Goal: Task Accomplishment & Management: Use online tool/utility

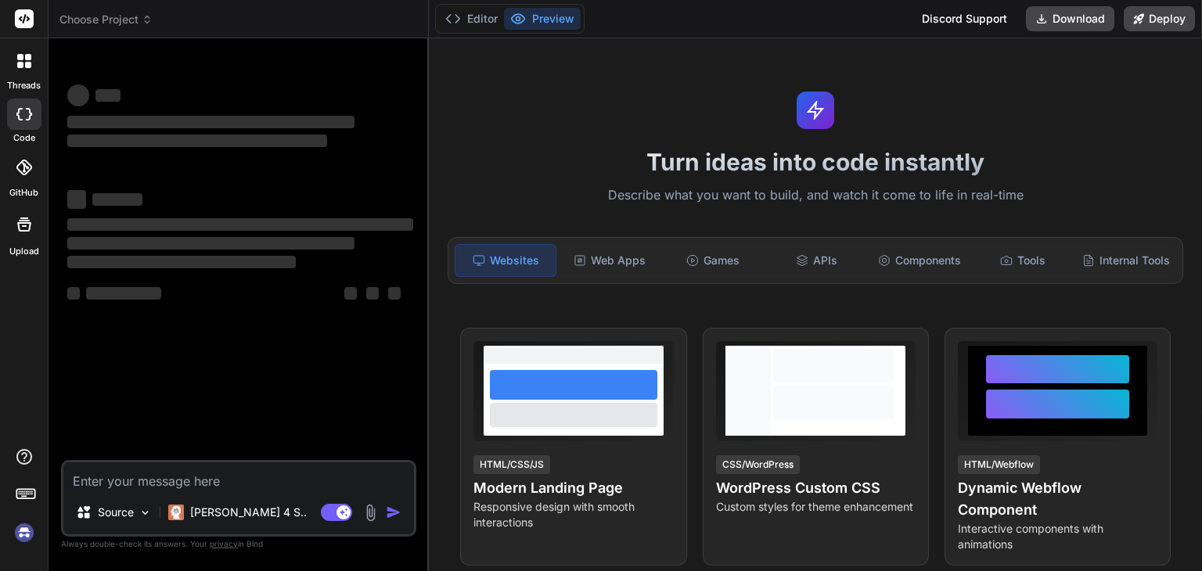
type textarea "Build a production-ready full-stack application with a real backend, frontend, …"
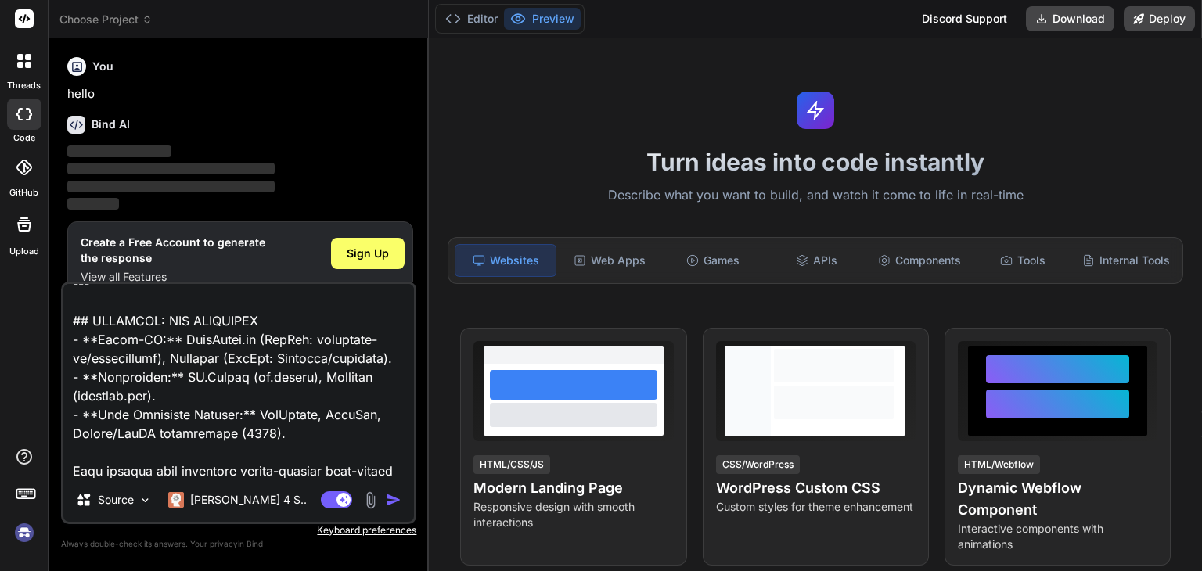
scroll to position [22, 0]
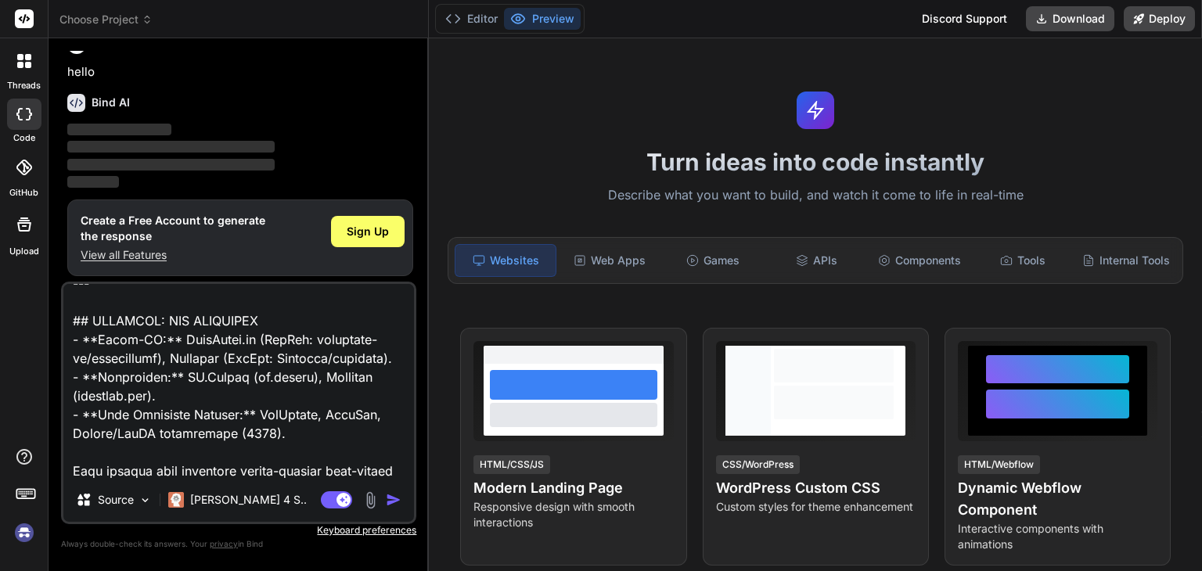
type textarea "x"
type textarea "Build a production-ready full-stack application with a real backend, frontend, …"
click at [363, 224] on span "Sign Up" at bounding box center [368, 232] width 42 height 16
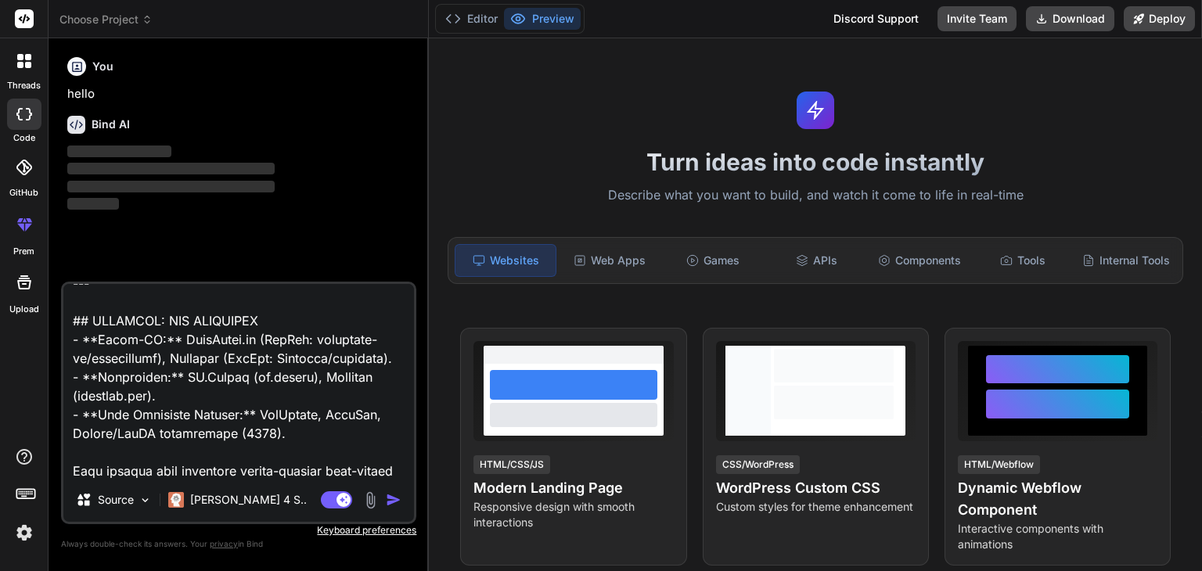
click at [394, 505] on img "button" at bounding box center [394, 500] width 16 height 16
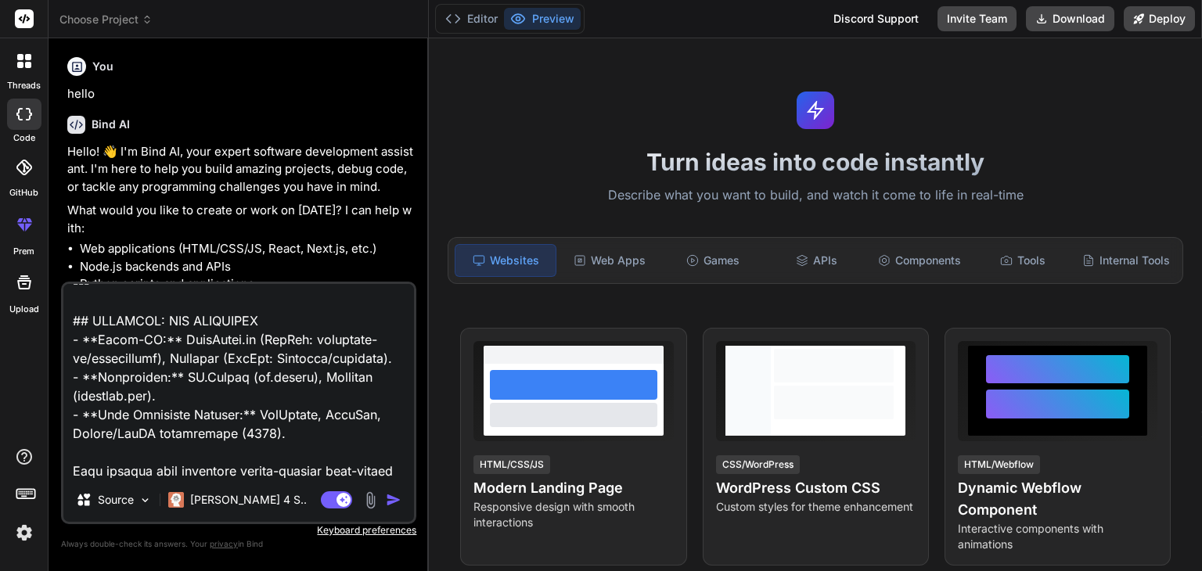
click at [391, 499] on img "button" at bounding box center [394, 500] width 16 height 16
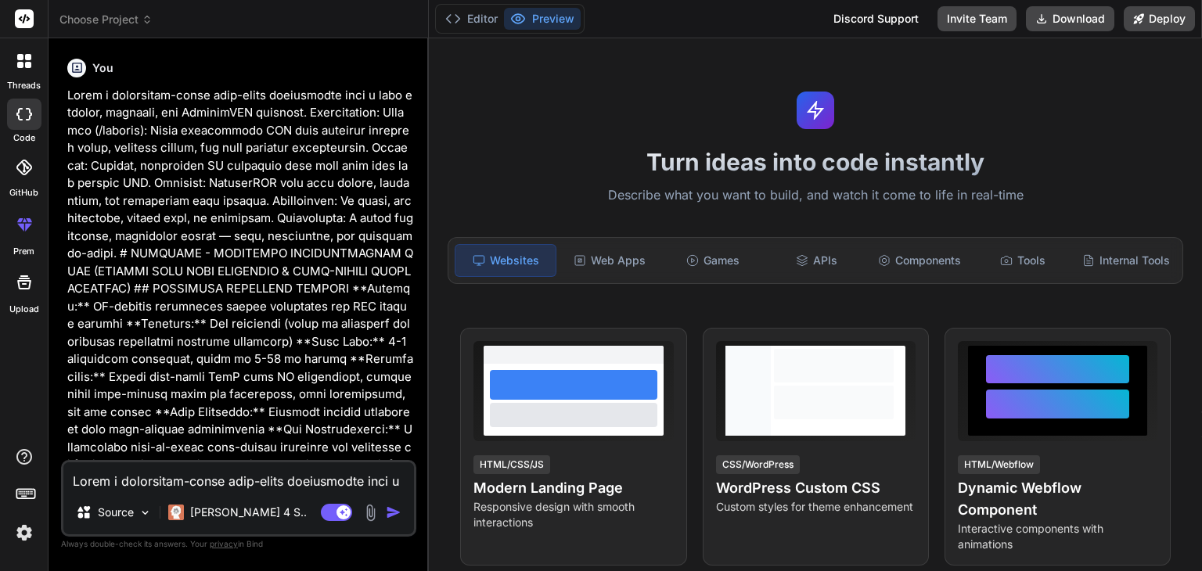
scroll to position [322, 0]
type textarea "x"
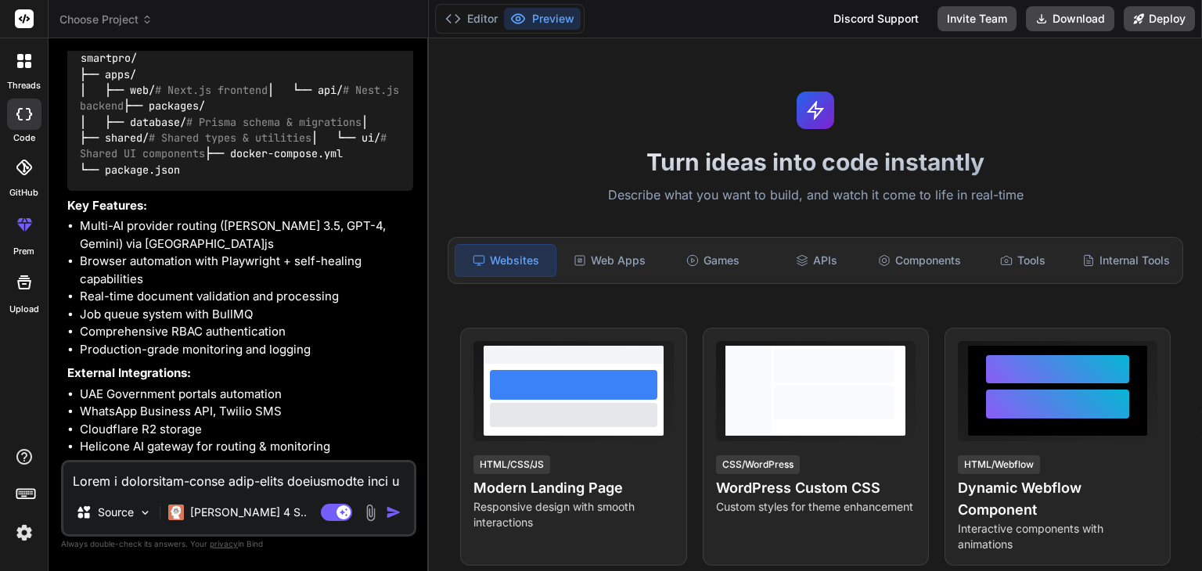
scroll to position [6118, 0]
click at [218, 480] on textarea at bounding box center [238, 477] width 351 height 28
paste textarea "Build a production-ready full-stack application with a real backend, frontend, …"
type textarea "Build a production-ready full-stack application with a real backend, frontend, …"
type textarea "x"
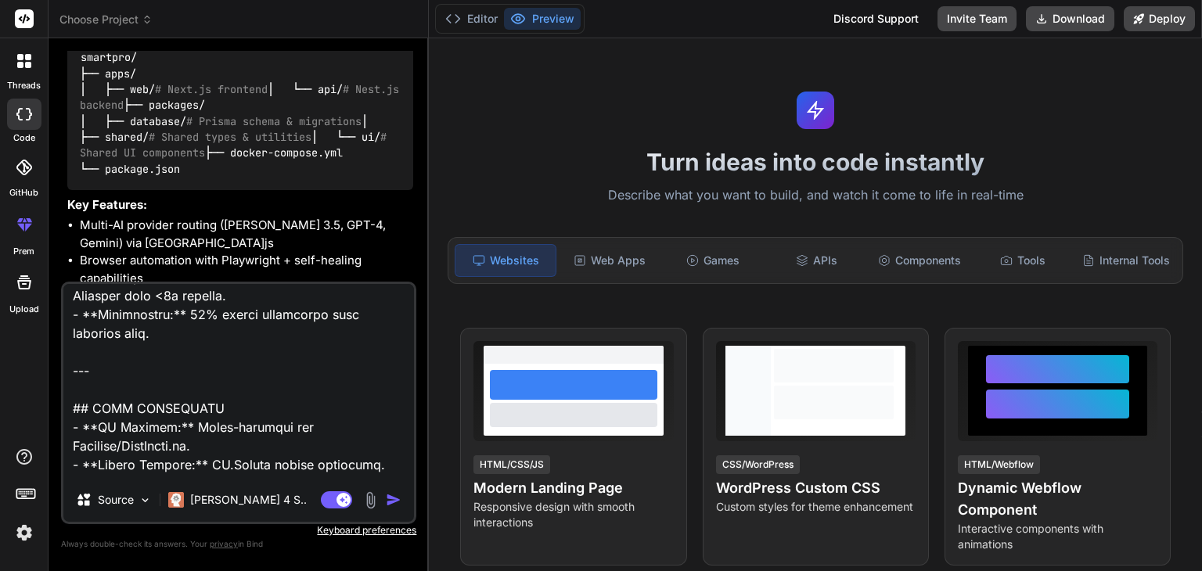
scroll to position [10936, 0]
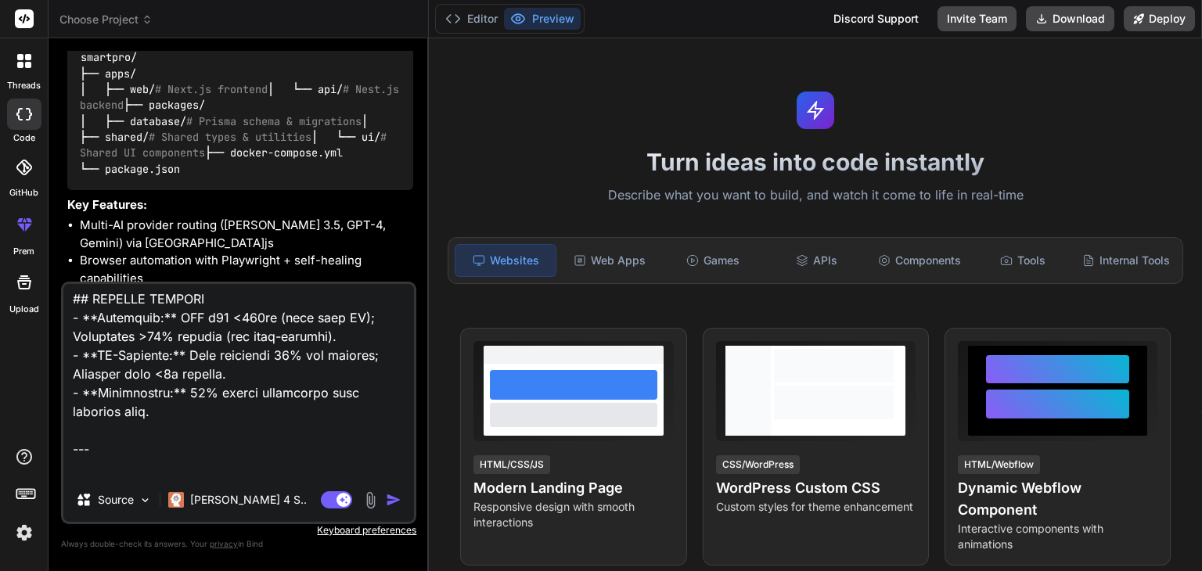
type textarea "x"
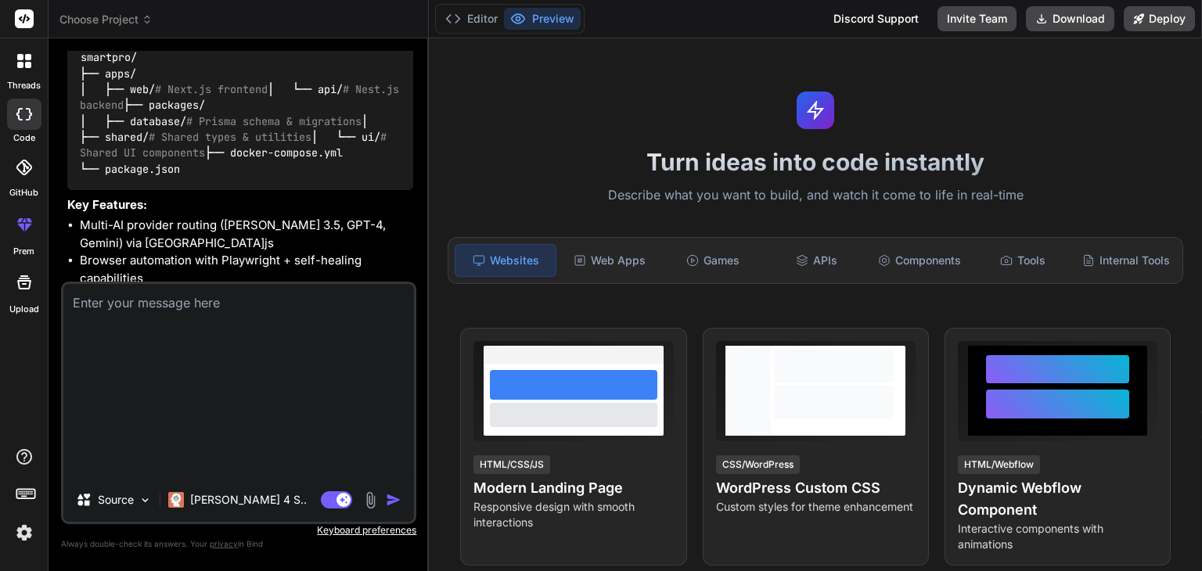
scroll to position [0, 0]
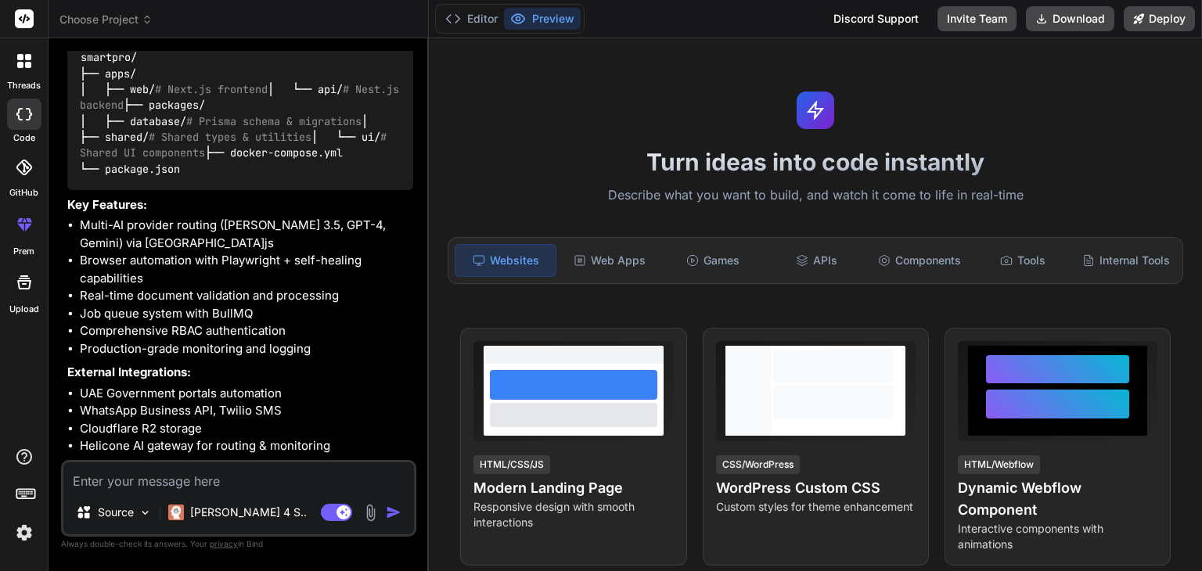
paste textarea "Build a production-ready full-stack application with a real backend, frontend, …"
type textarea "Build a production-ready full-stack application with a real backend, frontend, …"
type textarea "x"
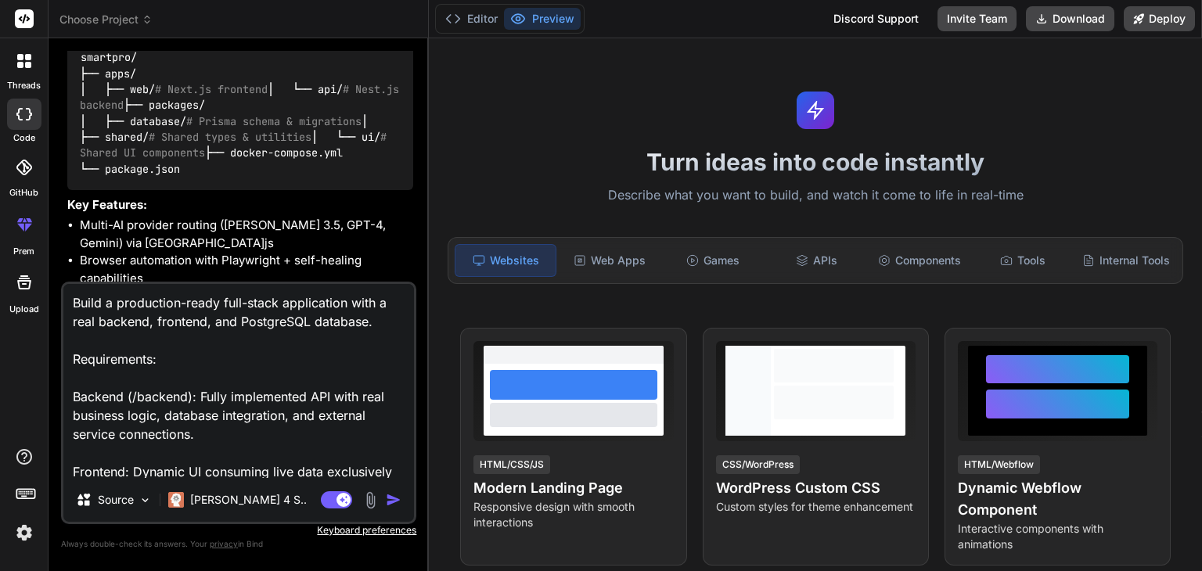
click at [73, 302] on textarea "Build a production-ready full-stack application with a real backend, frontend, …" at bounding box center [238, 381] width 351 height 194
type textarea "yBuild a production-ready full-stack application with a real backend, frontend,…"
type textarea "x"
type textarea "yeBuild a production-ready full-stack application with a real backend, frontend…"
type textarea "x"
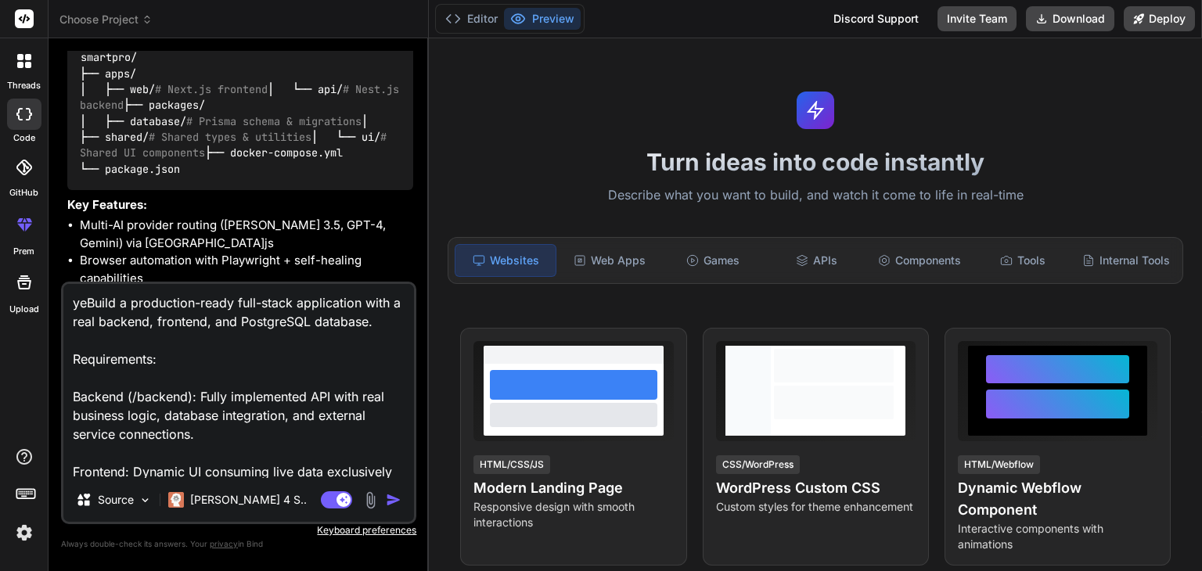
type textarea "yesBuild a production-ready full-stack application with a real backend, fronten…"
type textarea "x"
type textarea "yes Build a production-ready full-stack application with a real backend, fronte…"
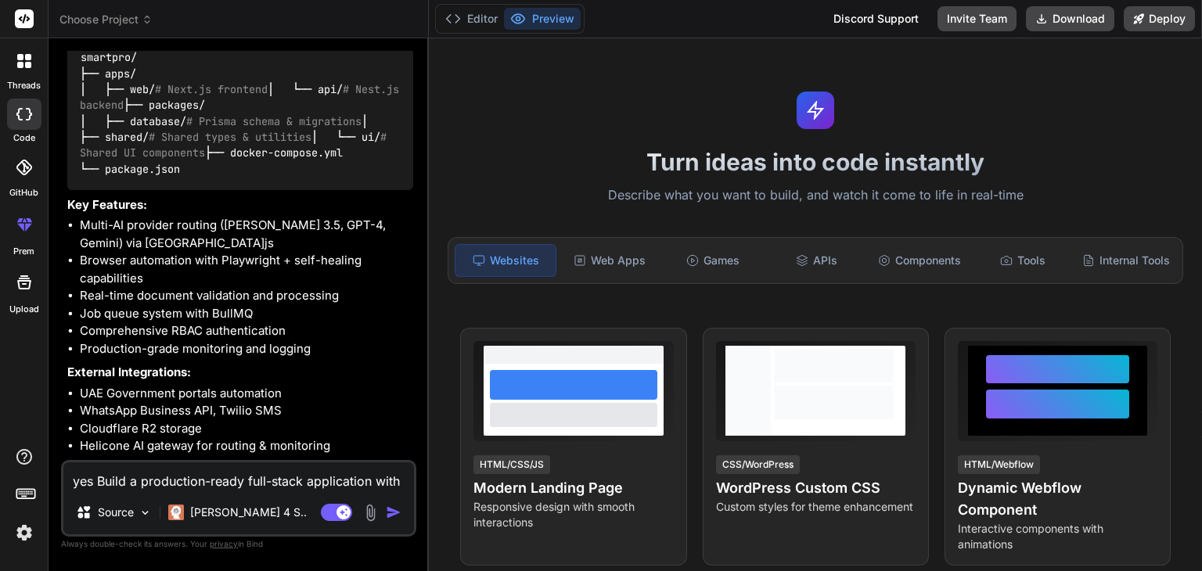
type textarea "x"
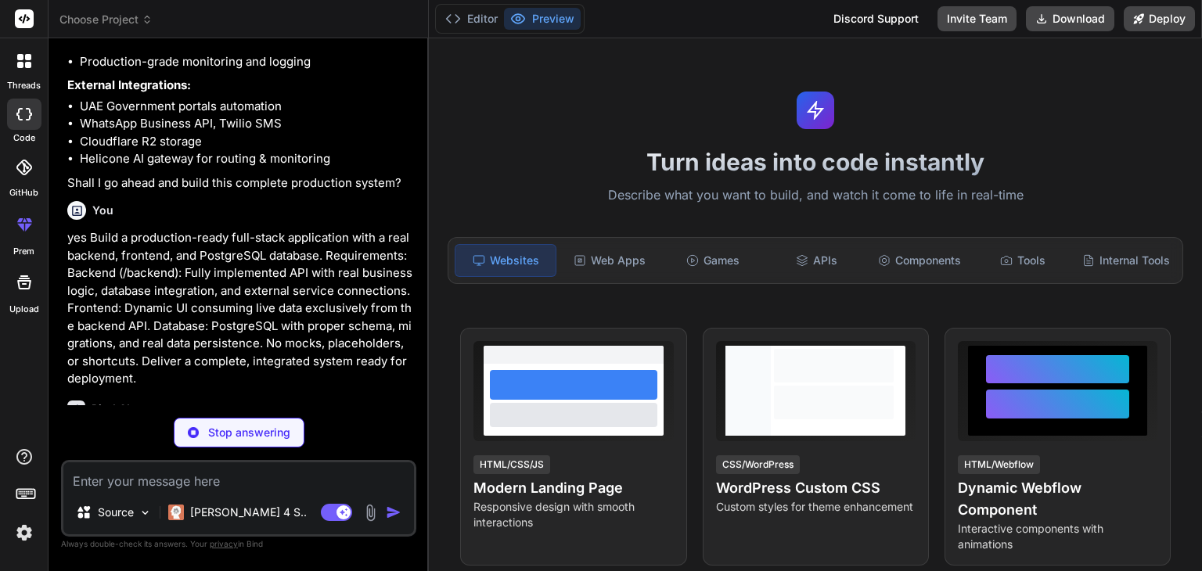
scroll to position [6421, 0]
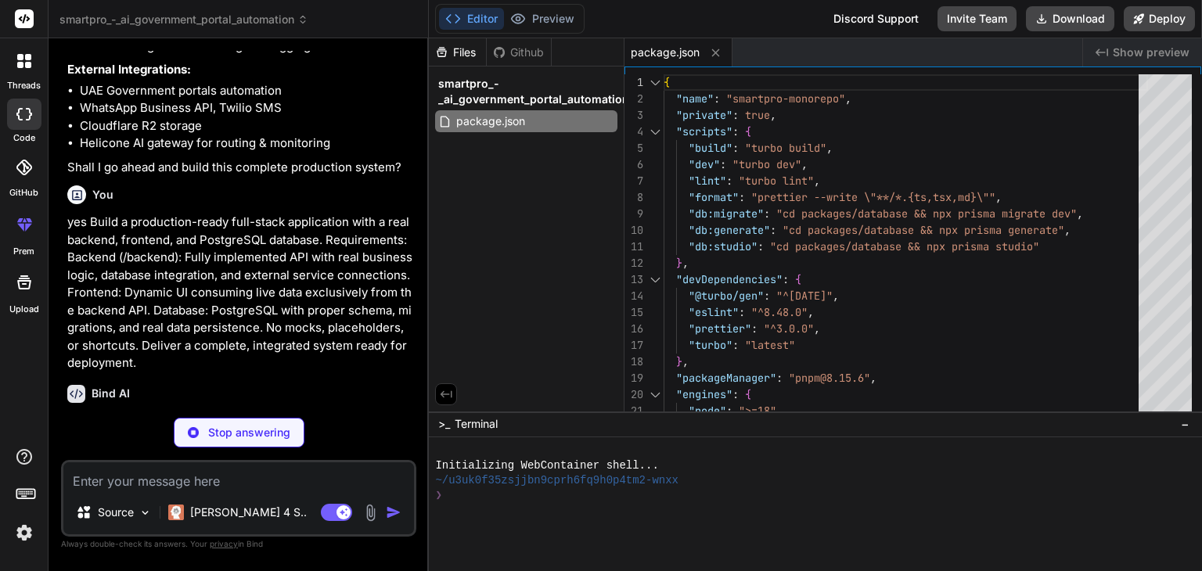
type textarea "x"
type textarea ""cache": false, "persistent": true } } }"
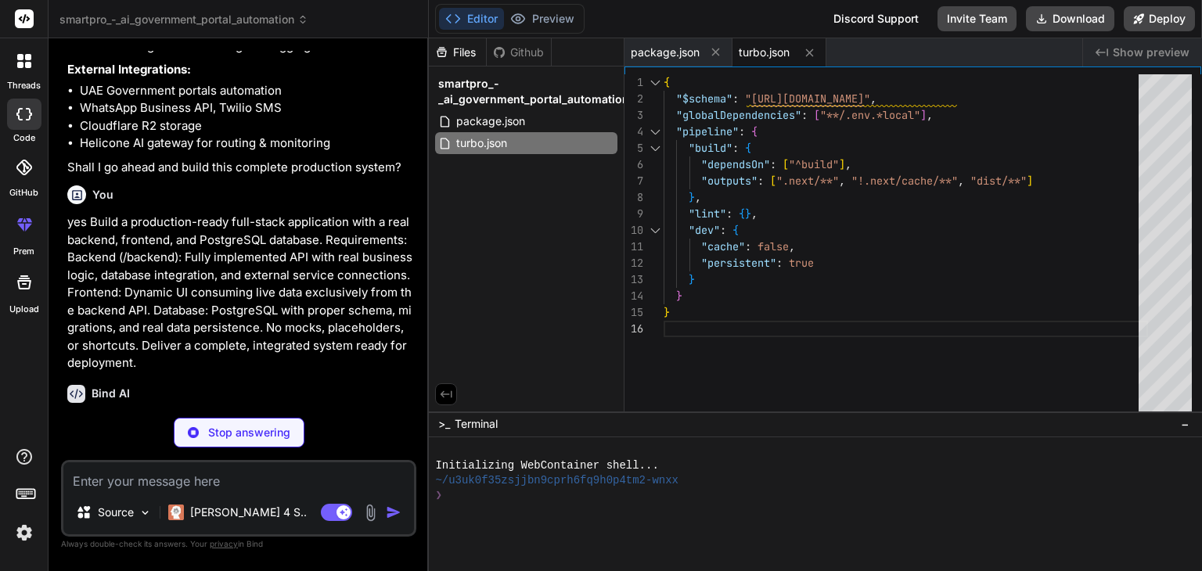
type textarea "x"
type textarea "volumes: postgres_data: redis_data:"
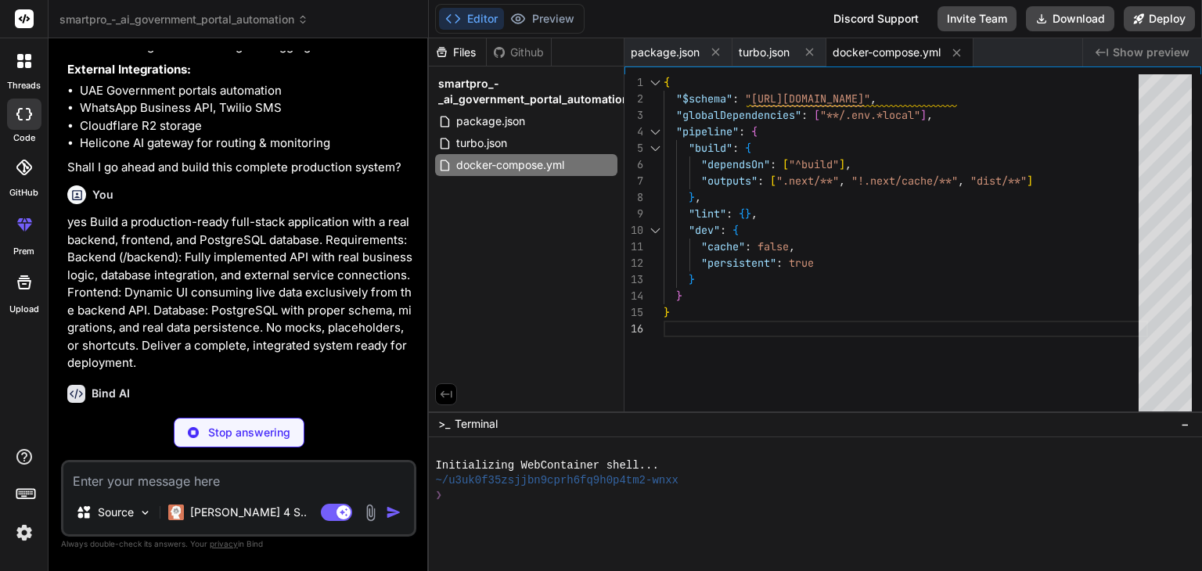
type textarea "x"
type textarea "JWT_REFRESH_SECRET="your-super-secret-refresh-key" # App NEXT_PUBLIC_API_URL="h…"
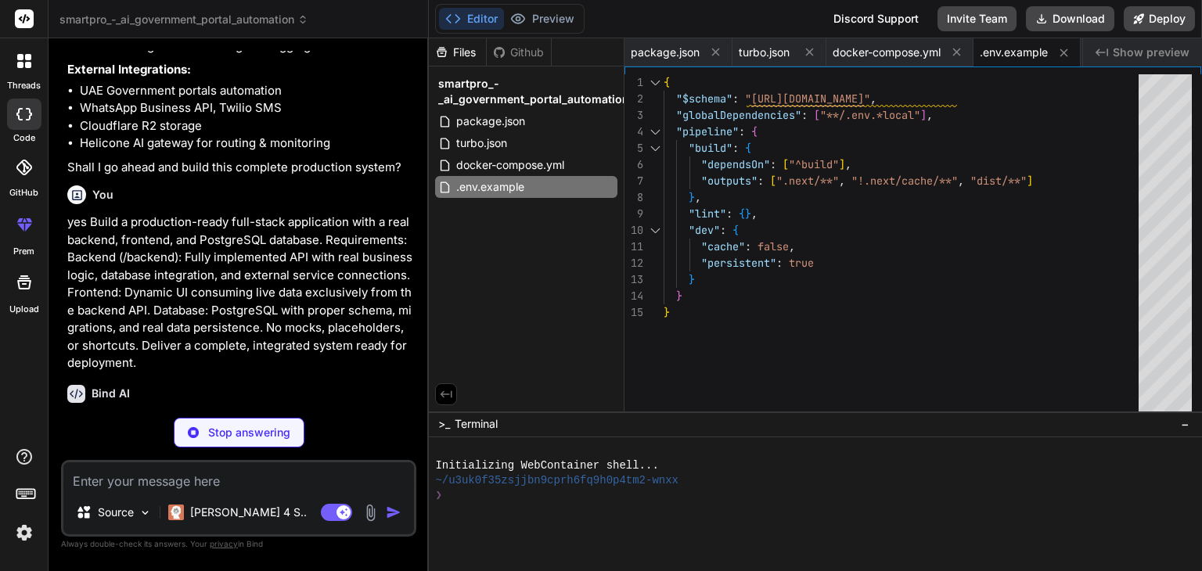
type textarea "x"
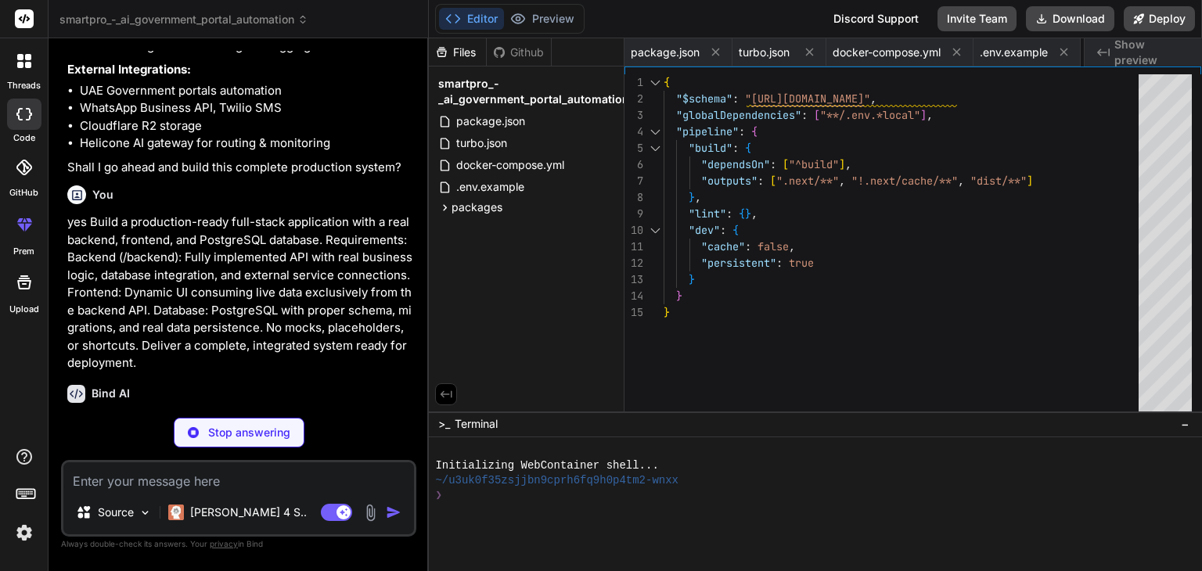
type textarea "x"
type textarea "success Boolean @default(true) errorMessage String? createdAt DateTime @default…"
type textarea "x"
type textarea "ALTER TABLE "audit_logs" ADD CONSTRAINT "audit_logs_applicationId_fkey" FOREIGN…"
type textarea "x"
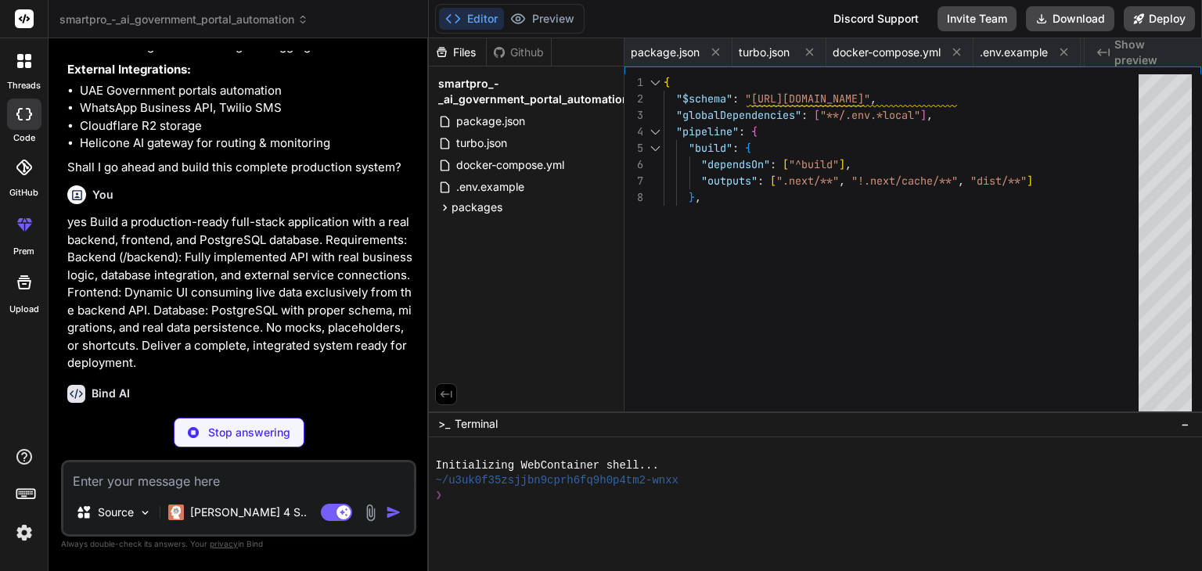
type textarea "process.exit(1); }) .finally(async () => { await prisma.$disconnect(); });"
type textarea "x"
type textarea ""typescript": "^5.2.0" } }"
type textarea "x"
type textarea "data?: Record<string, any>; } // Re-export Prisma enums for convenience export …"
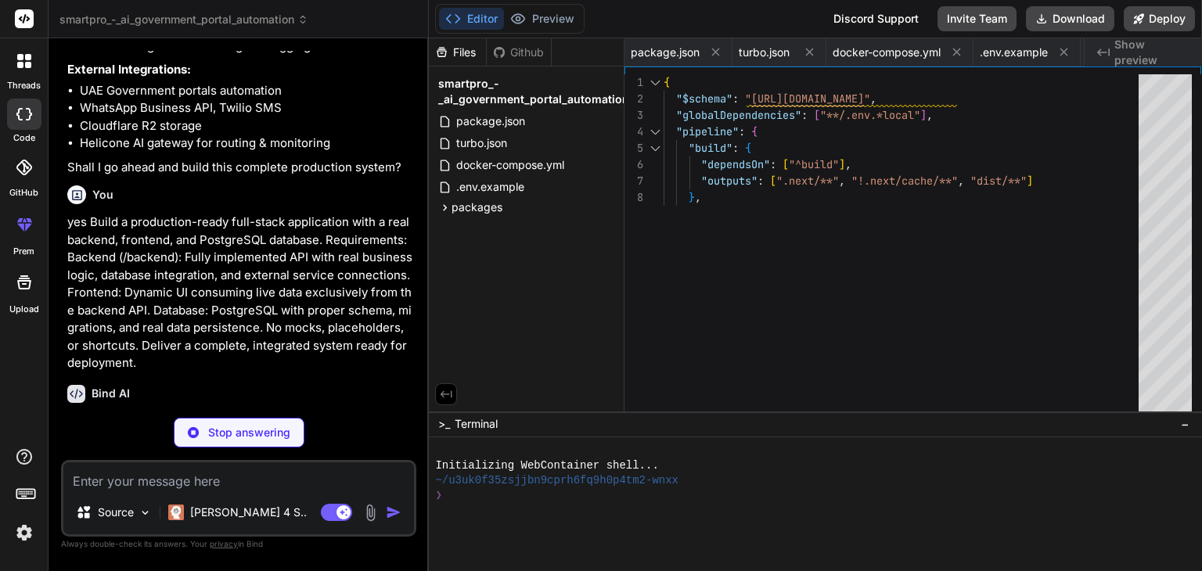
type textarea "x"
type textarea "}"
type textarea "x"
type textarea "{ "collection": "@nestjs/schematics", "sourceRoot": "src", "compilerOptions": {…"
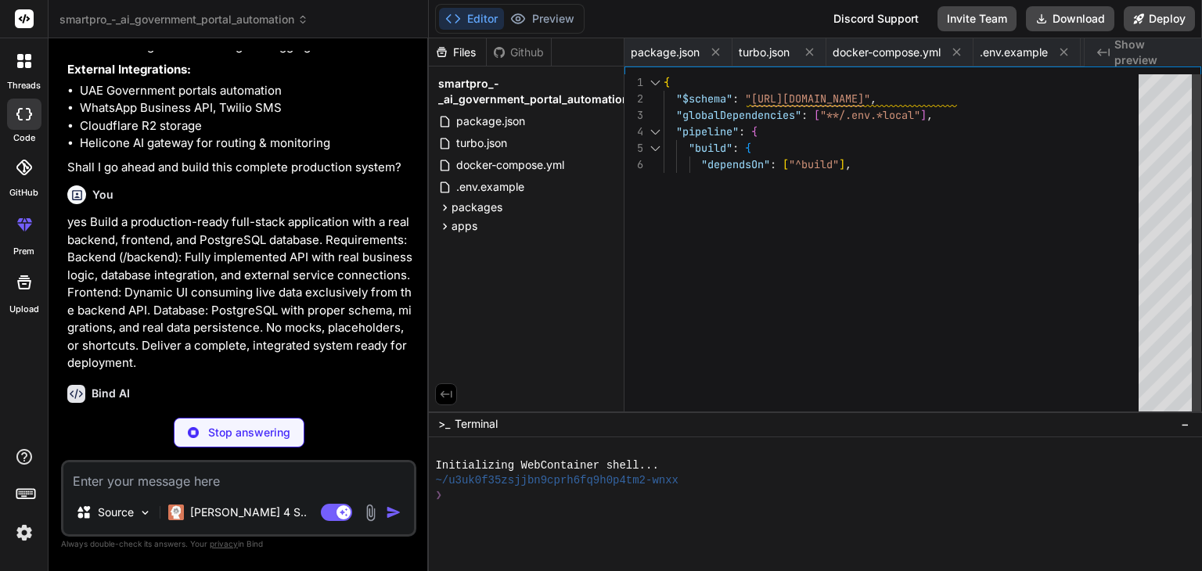
type textarea "x"
type textarea ""@smartpro/shared": ["../../packages/shared/index.ts"], "@smartpro/database": […"
type textarea "x"
type textarea "await app.listen(port); console.log(`🚀 SmartPro API running on http://localhost…"
type textarea "x"
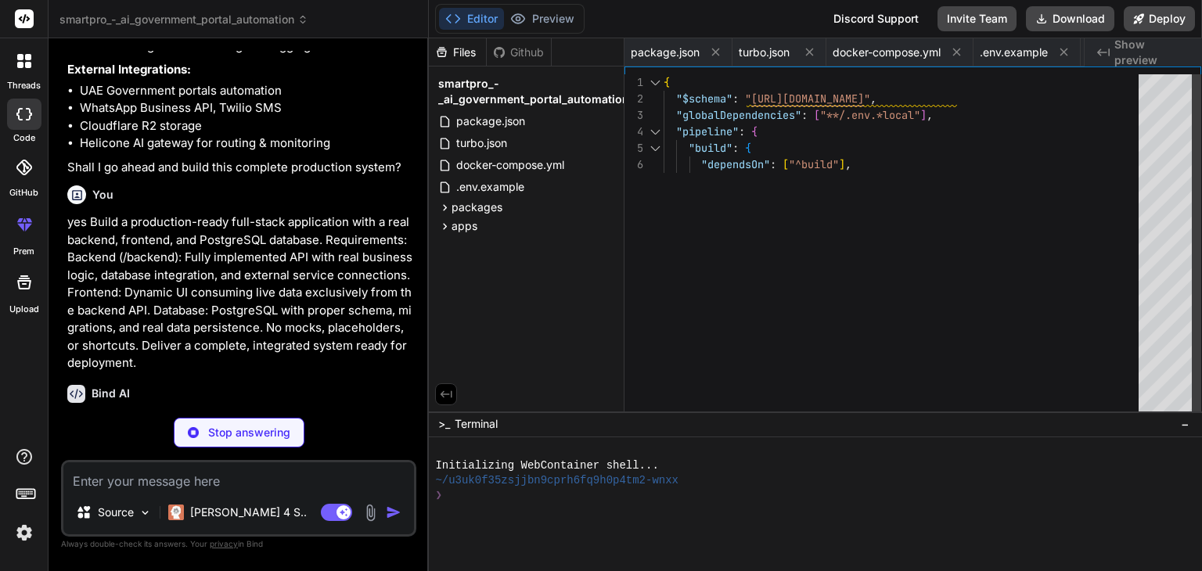
type textarea "AIModule, ], }) export class AppModule {}"
type textarea "x"
type textarea "import { Global, Module } from '@nestjs/common'; import { PrismaService } from …"
type textarea "x"
type textarea "async onModuleDestroy() { await this.$disconnect(); } }"
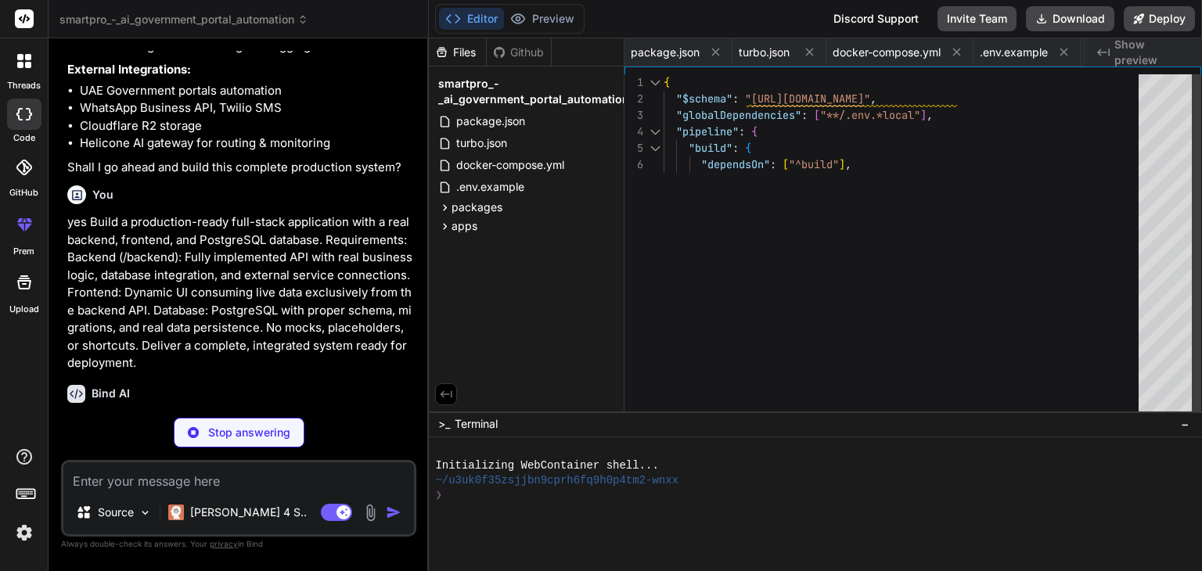
type textarea "x"
type textarea "response.status(status).json({ success: false, error: message, code: exception.…"
type textarea "x"
type textarea "}"
type textarea "x"
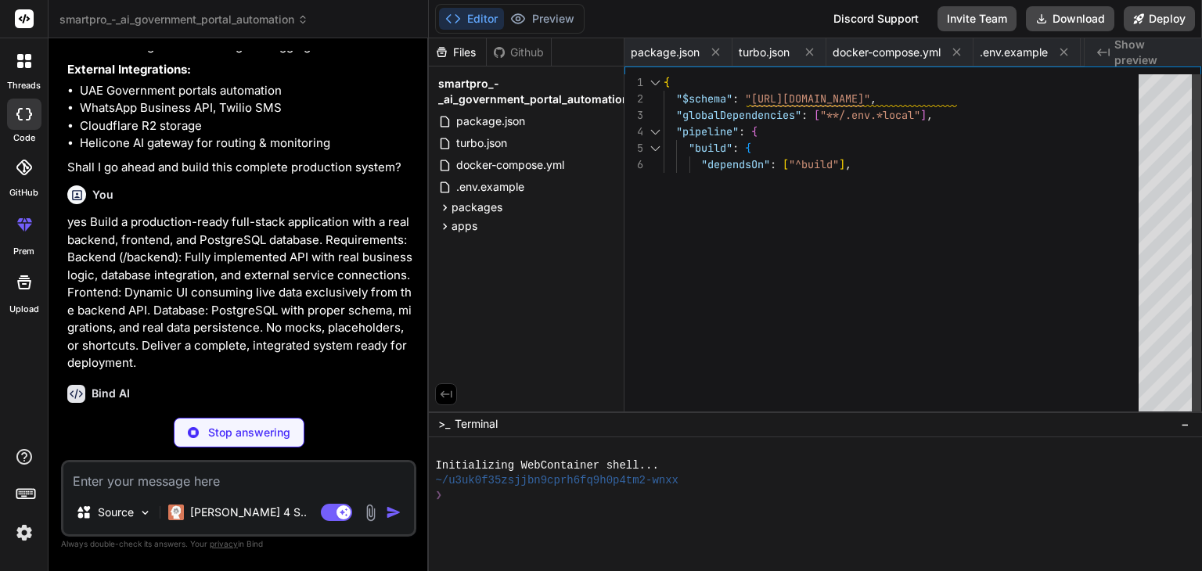
type textarea "return next.handle().pipe( tap(() => { const delay = Date.now() - now; this.log…"
type textarea "x"
type textarea "}) export class AuthModule {}"
type textarea "x"
type textarea "const { passwordHash, ...result } = user; return result as AuthUser; } catch { …"
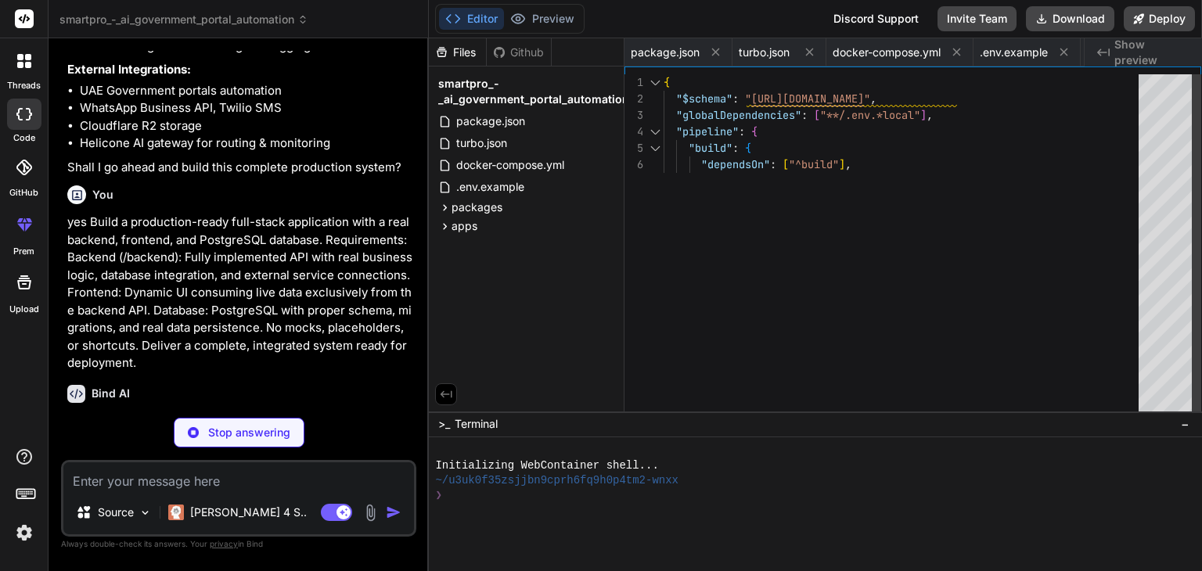
type textarea "x"
type textarea "} }"
type textarea "x"
type textarea "async validate(email: string, password: string): Promise<any> { const user = aw…"
type textarea "x"
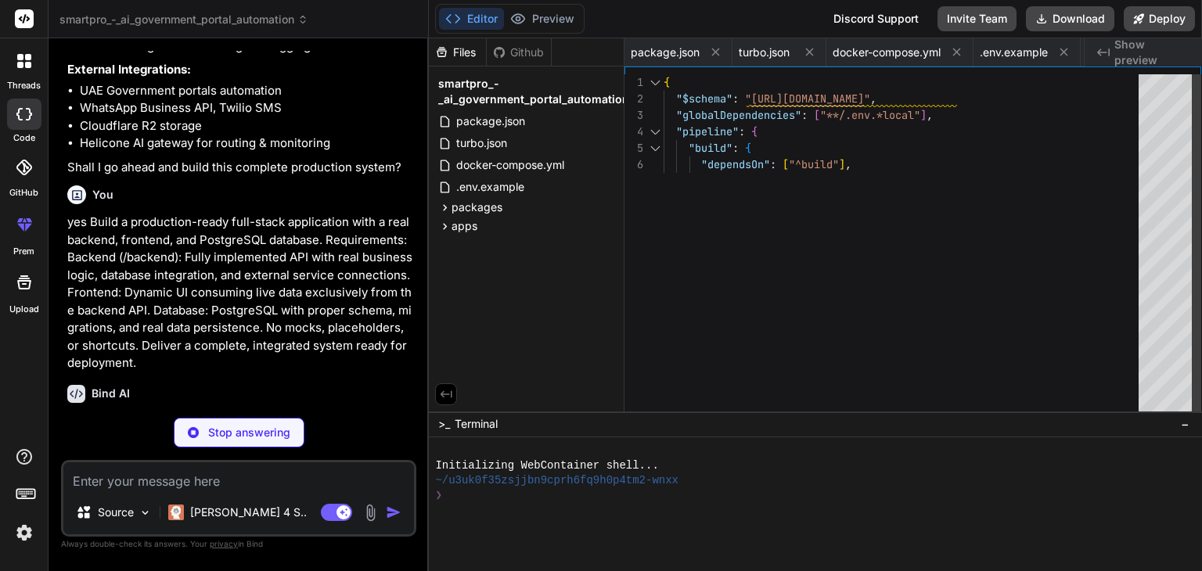
type textarea "} }"
type textarea "x"
type textarea "import { Injectable } from '@nestjs/common'; import { AuthGuard } from '@nestjs…"
type textarea "x"
type textarea "const { user } = context.switchToHttp().getRequest(); return requiredRoles.some…"
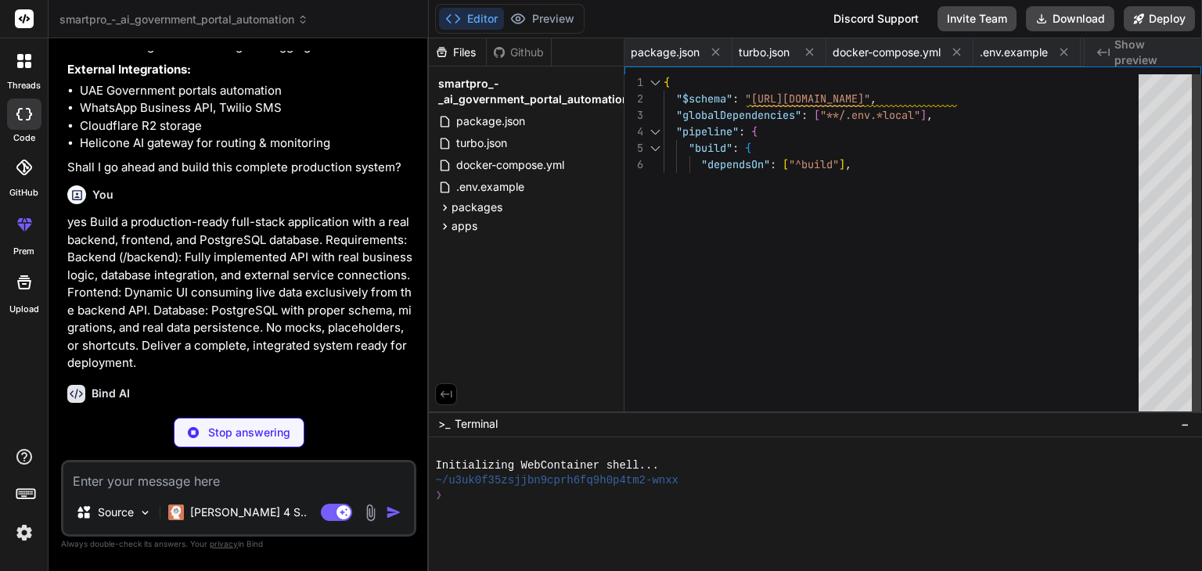
type textarea "x"
type textarea "import { SetMetadata } from '@nestjs/common'; import { UserRole } from '@smartp…"
type textarea "x"
type textarea "createdAt: true, updatedAt: true, lastLoginAt: true, }, }); } }"
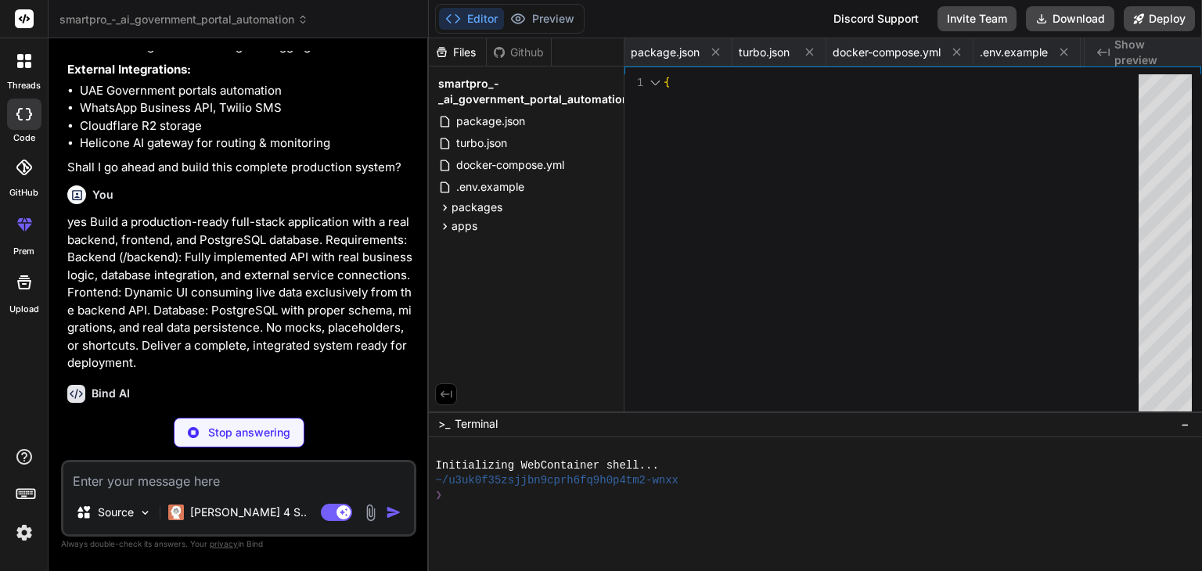
type textarea "x"
type textarea "remove(@Param('id') id: string) { return this.usersService.remove(id); } }"
type textarea "x"
type textarea "}) export class ApplicationsModule {}"
type textarea "x"
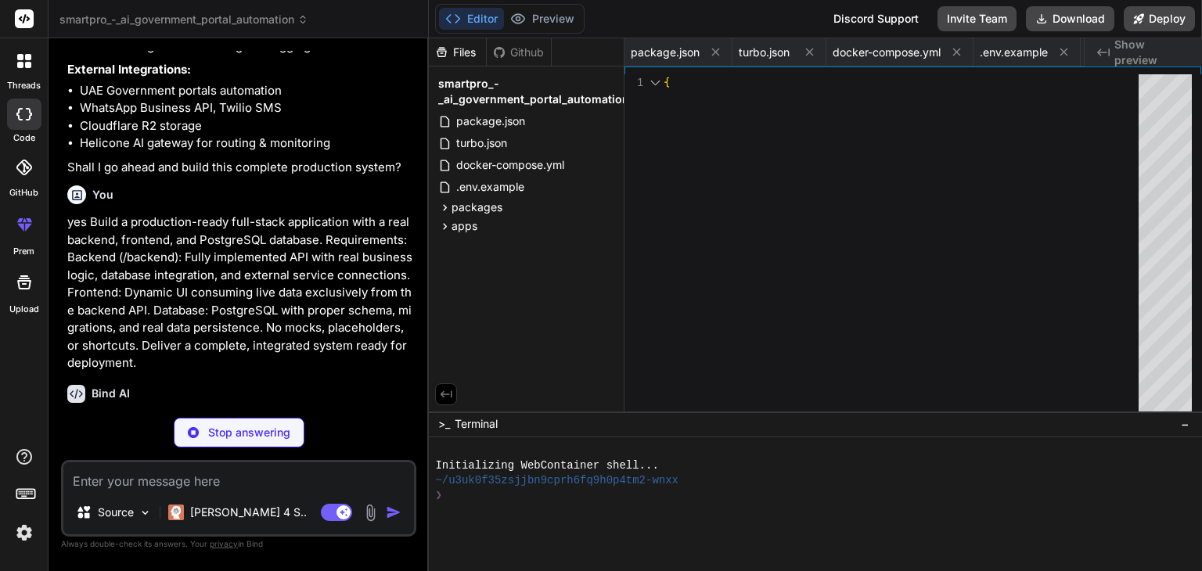
type textarea "x"
type textarea "remove(@Param('id') id: string, @Request() req) { return this.applicationsServi…"
type textarea "x"
type textarea "import { Module } from '@nestjs/common'; import { AIService } from './ai.servic…"
type textarea "x"
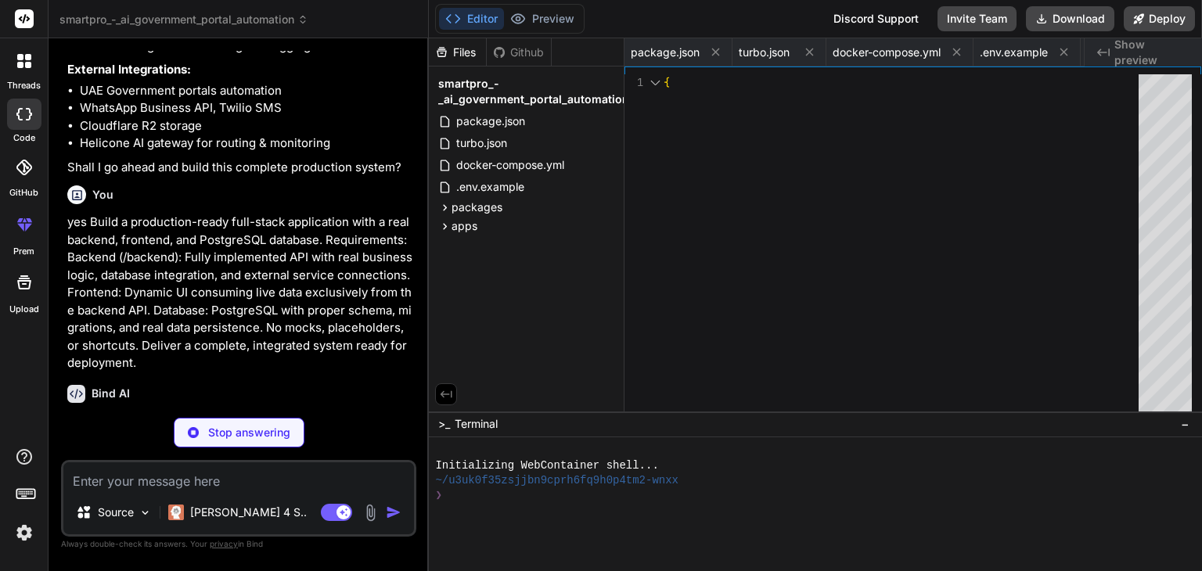
type textarea "totalRequests: stat._count.id, averageLatency: Math.round(stat._avg.latency || …"
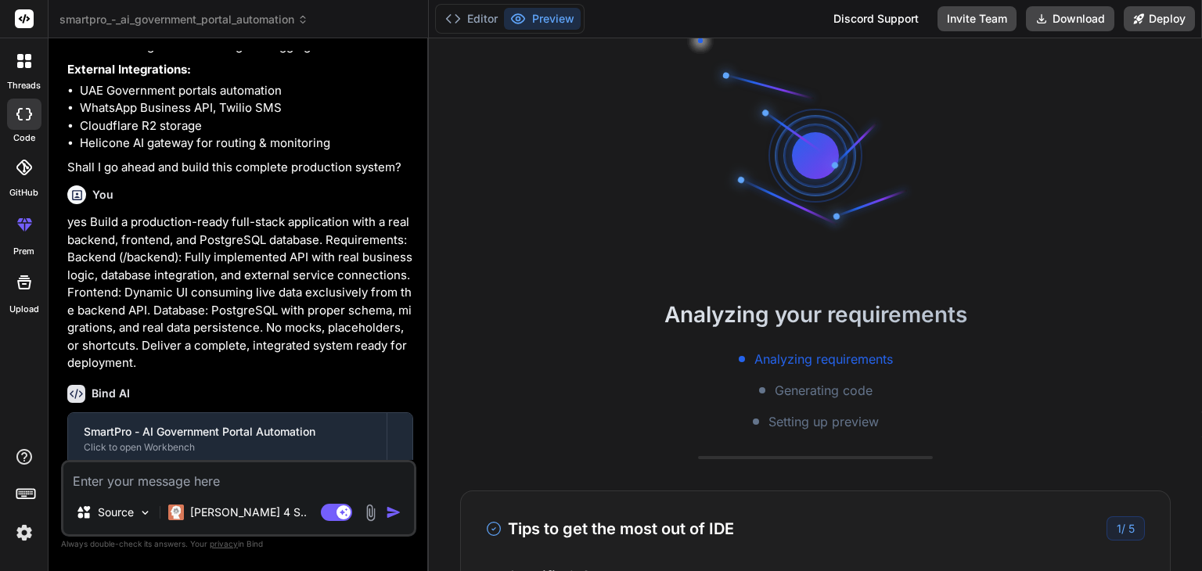
type textarea "x"
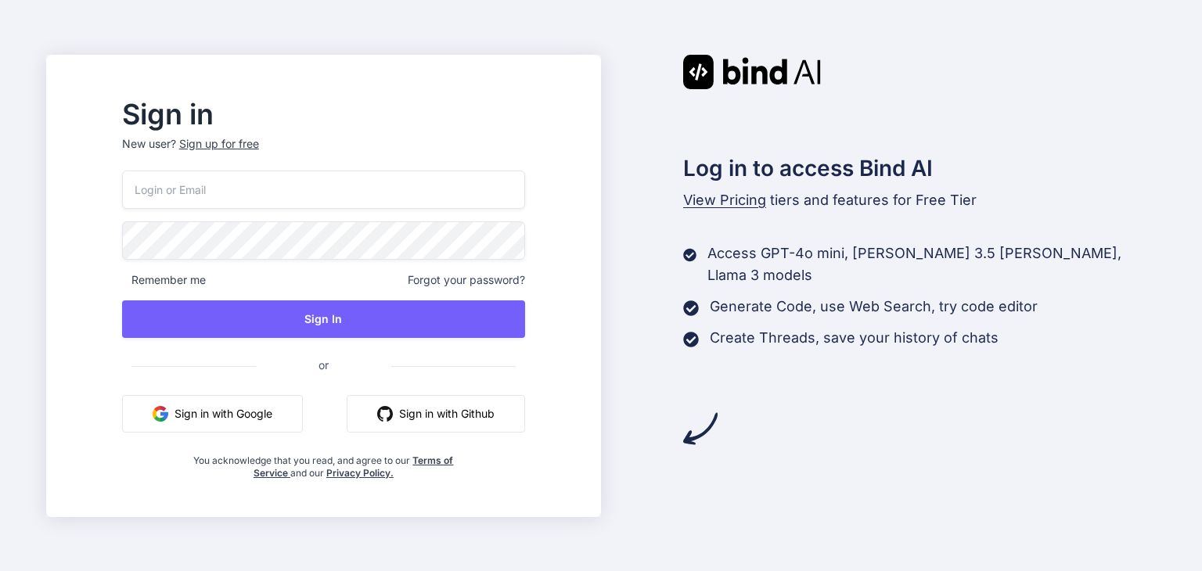
click at [278, 402] on button "Sign in with Google" at bounding box center [212, 414] width 181 height 38
